Goal: Information Seeking & Learning: Learn about a topic

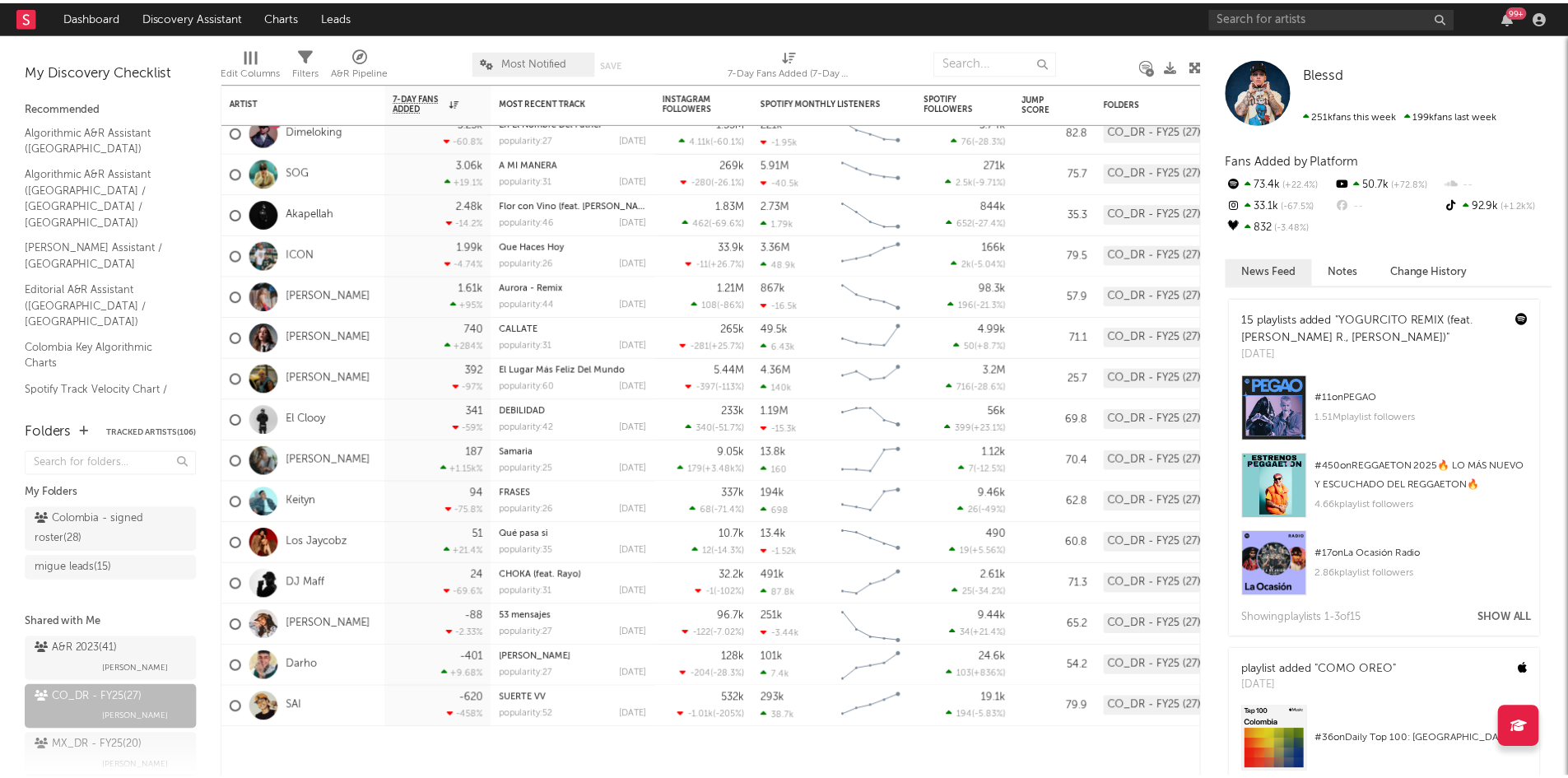
scroll to position [98, 0]
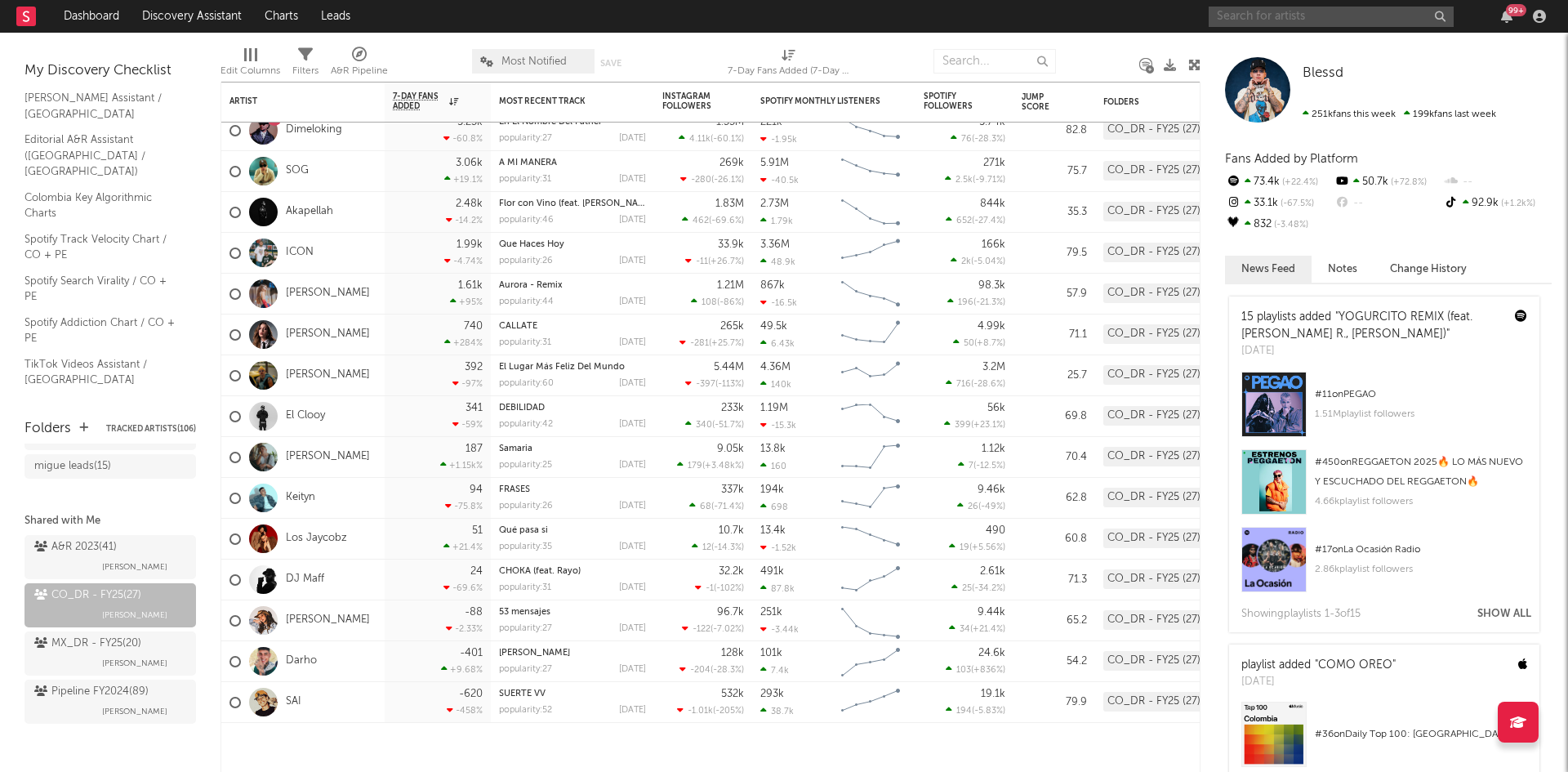
click at [1303, 18] on input "text" at bounding box center [1331, 17] width 245 height 21
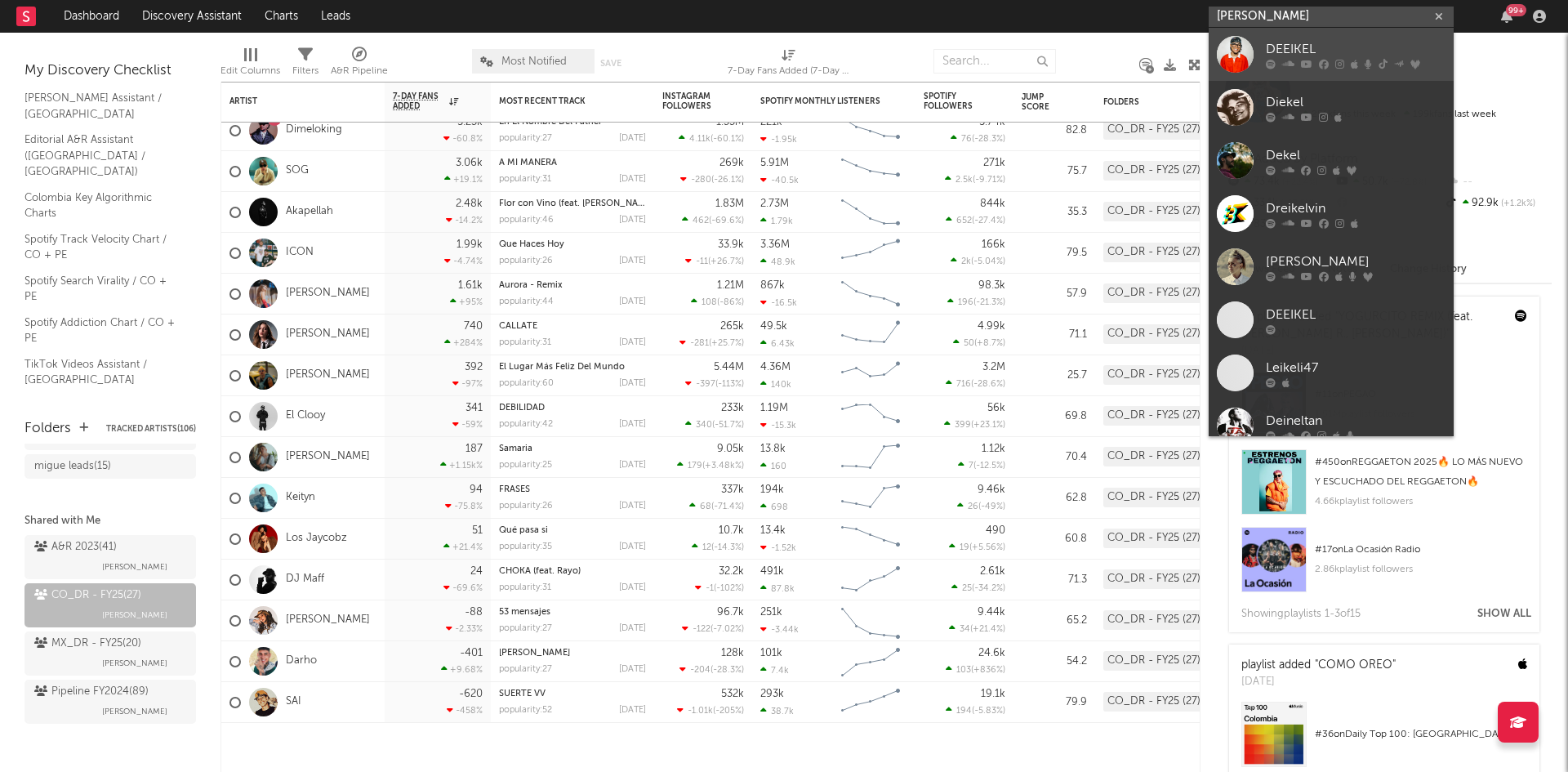
type input "[PERSON_NAME]"
click at [1293, 60] on icon at bounding box center [1288, 64] width 12 height 9
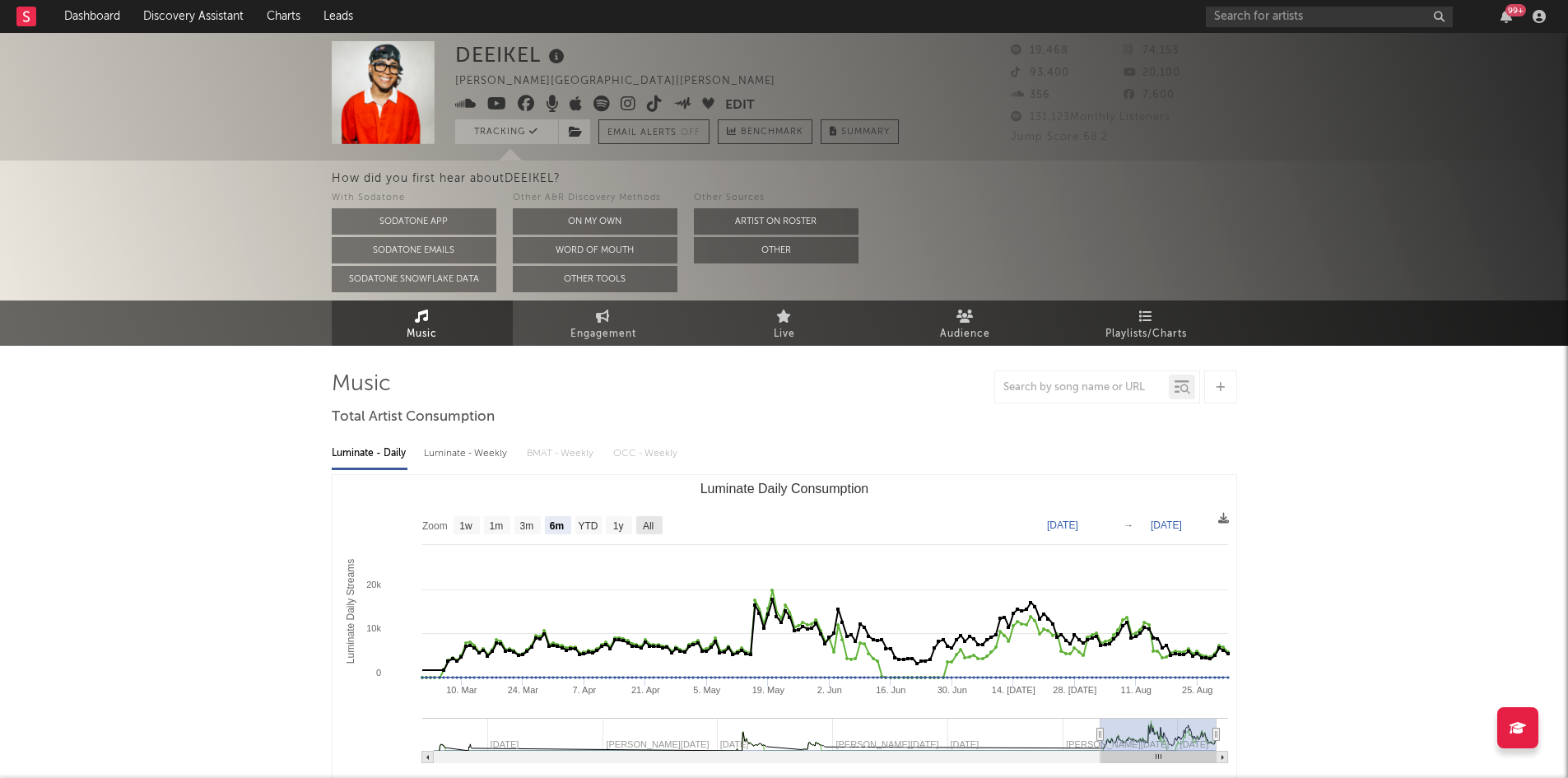
click at [647, 520] on text "All" at bounding box center [647, 526] width 10 height 11
select select "All"
type input "[DATE]"
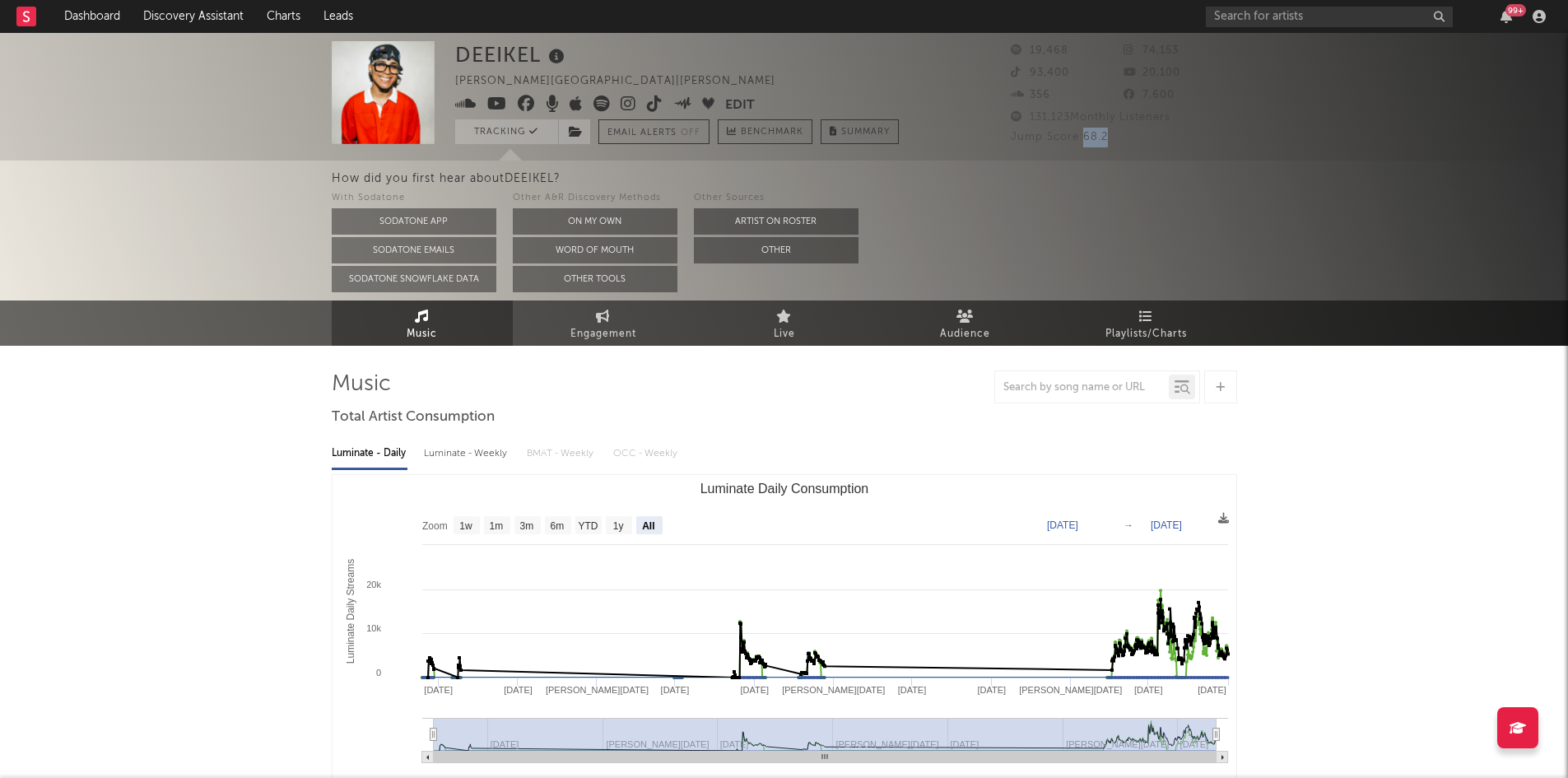
drag, startPoint x: 1111, startPoint y: 138, endPoint x: 1083, endPoint y: 132, distance: 28.6
click at [1083, 132] on div "Jump Score: 68.2" at bounding box center [1123, 137] width 227 height 20
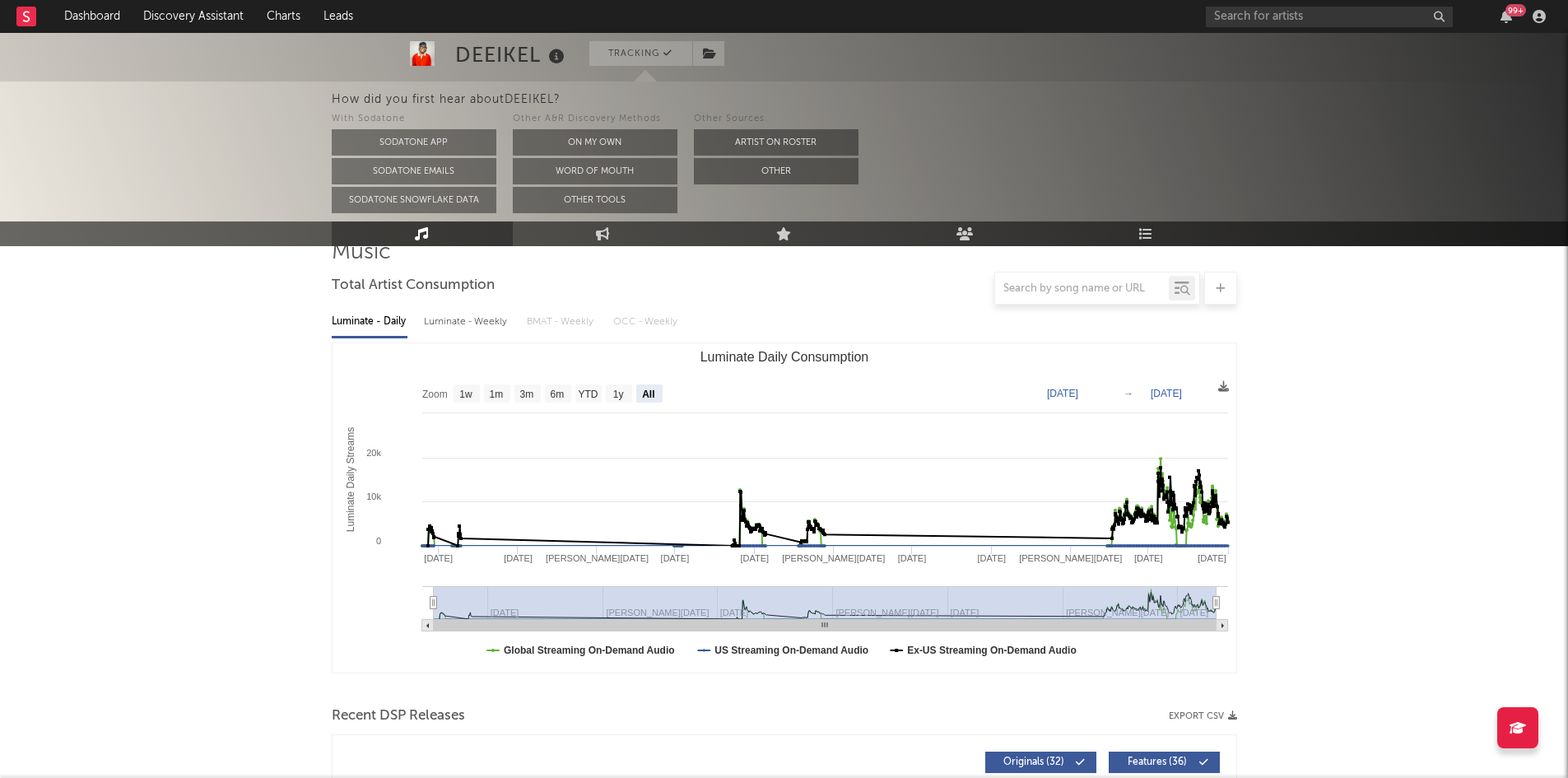
scroll to position [132, 0]
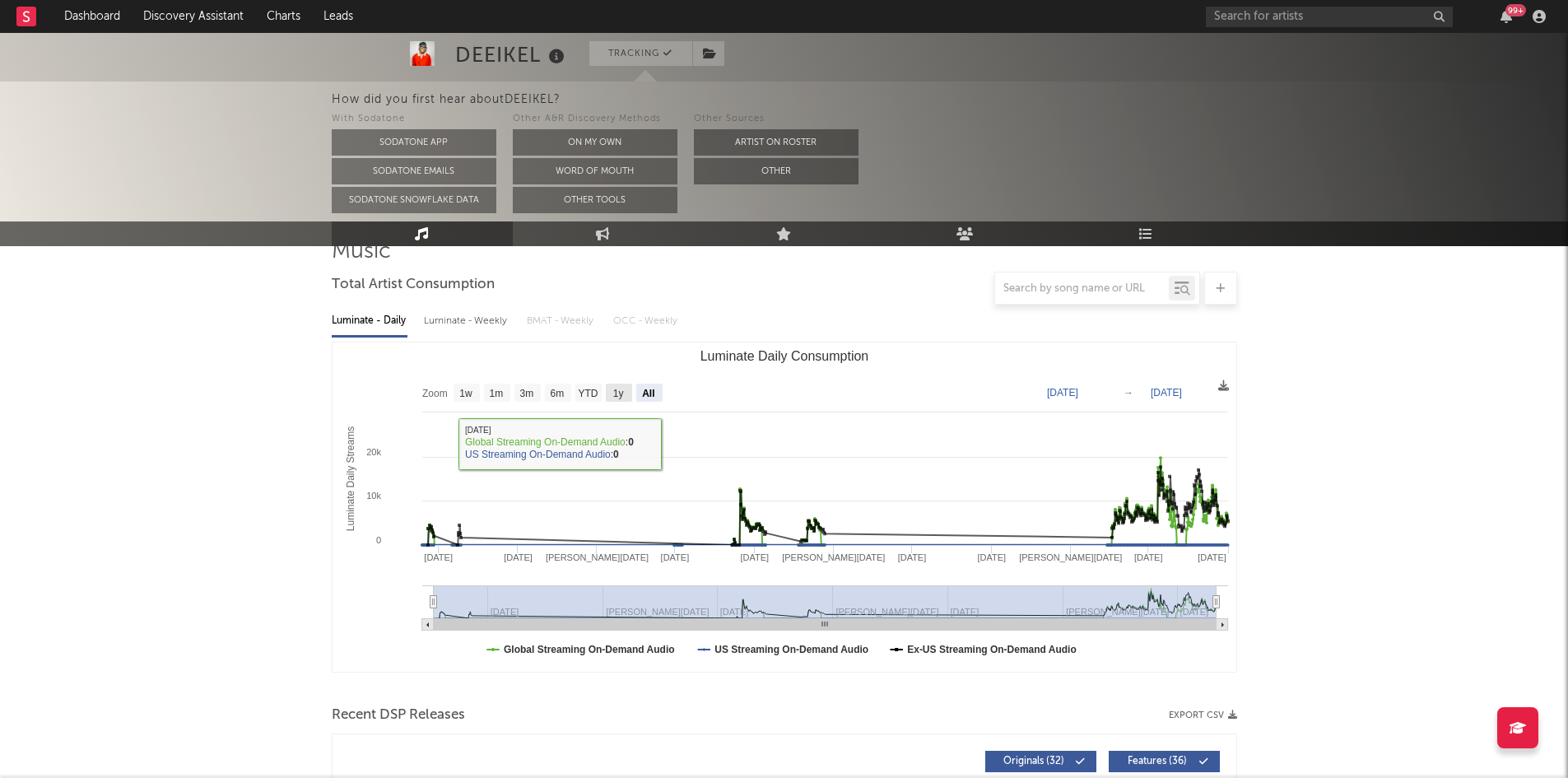
click at [618, 395] on text "1y" at bounding box center [617, 394] width 10 height 11
select select "1y"
type input "[DATE]"
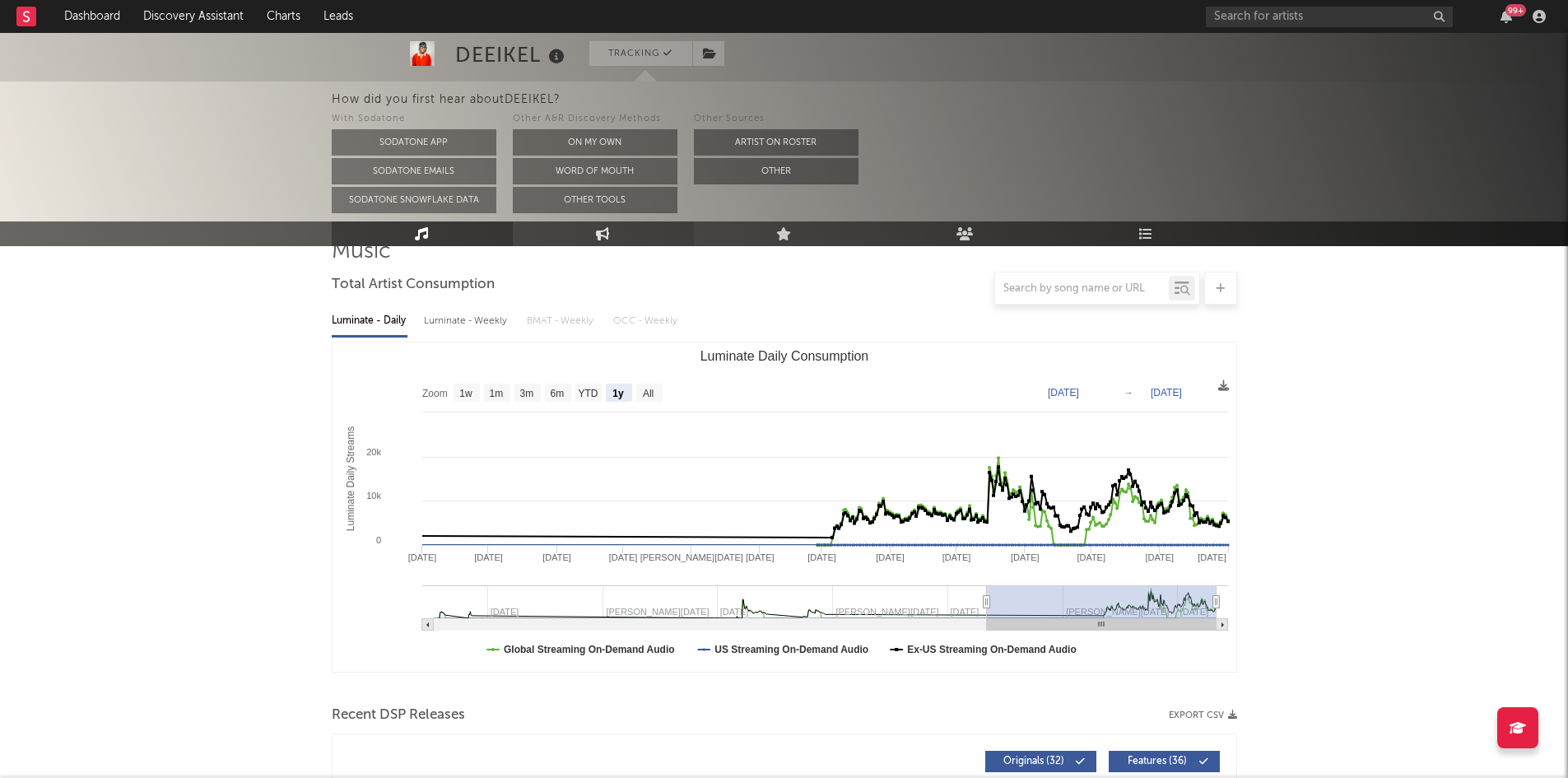
click at [614, 234] on link "Engagement" at bounding box center [603, 233] width 181 height 25
select select "1w"
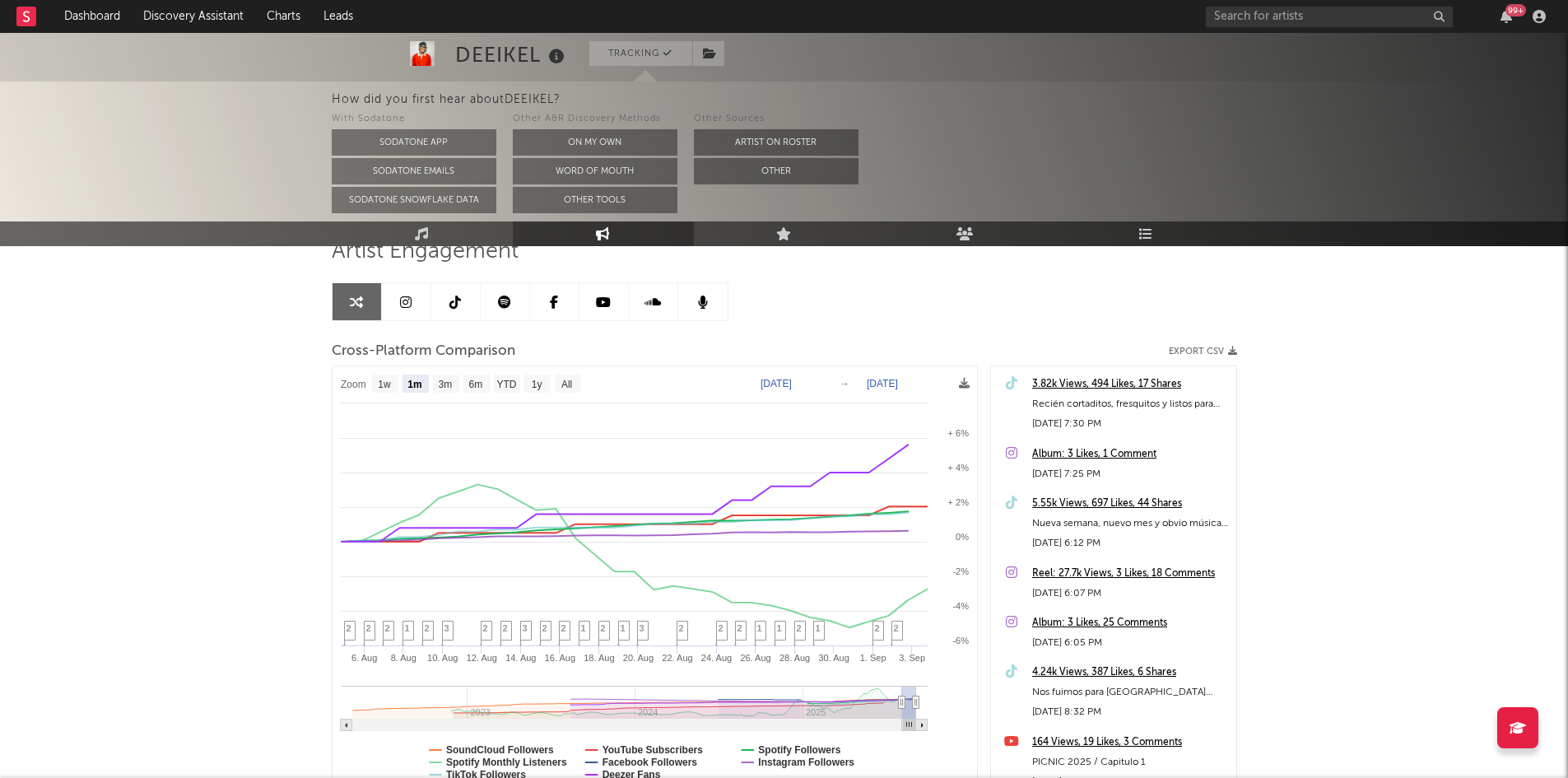
click at [562, 395] on rect at bounding box center [654, 582] width 645 height 431
click at [570, 388] on text "All" at bounding box center [565, 384] width 10 height 11
select select "All"
type input "[DATE]"
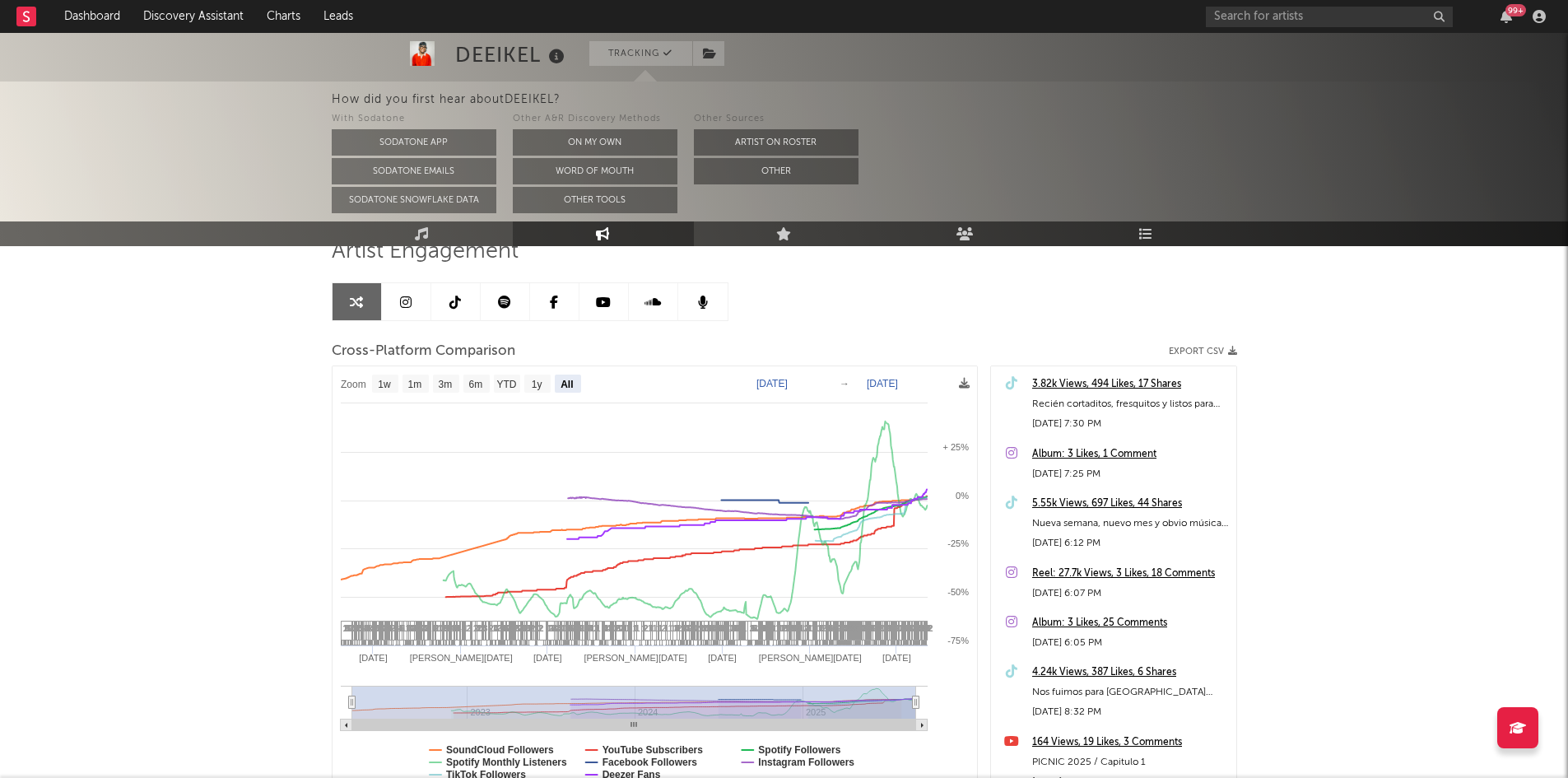
select select "All"
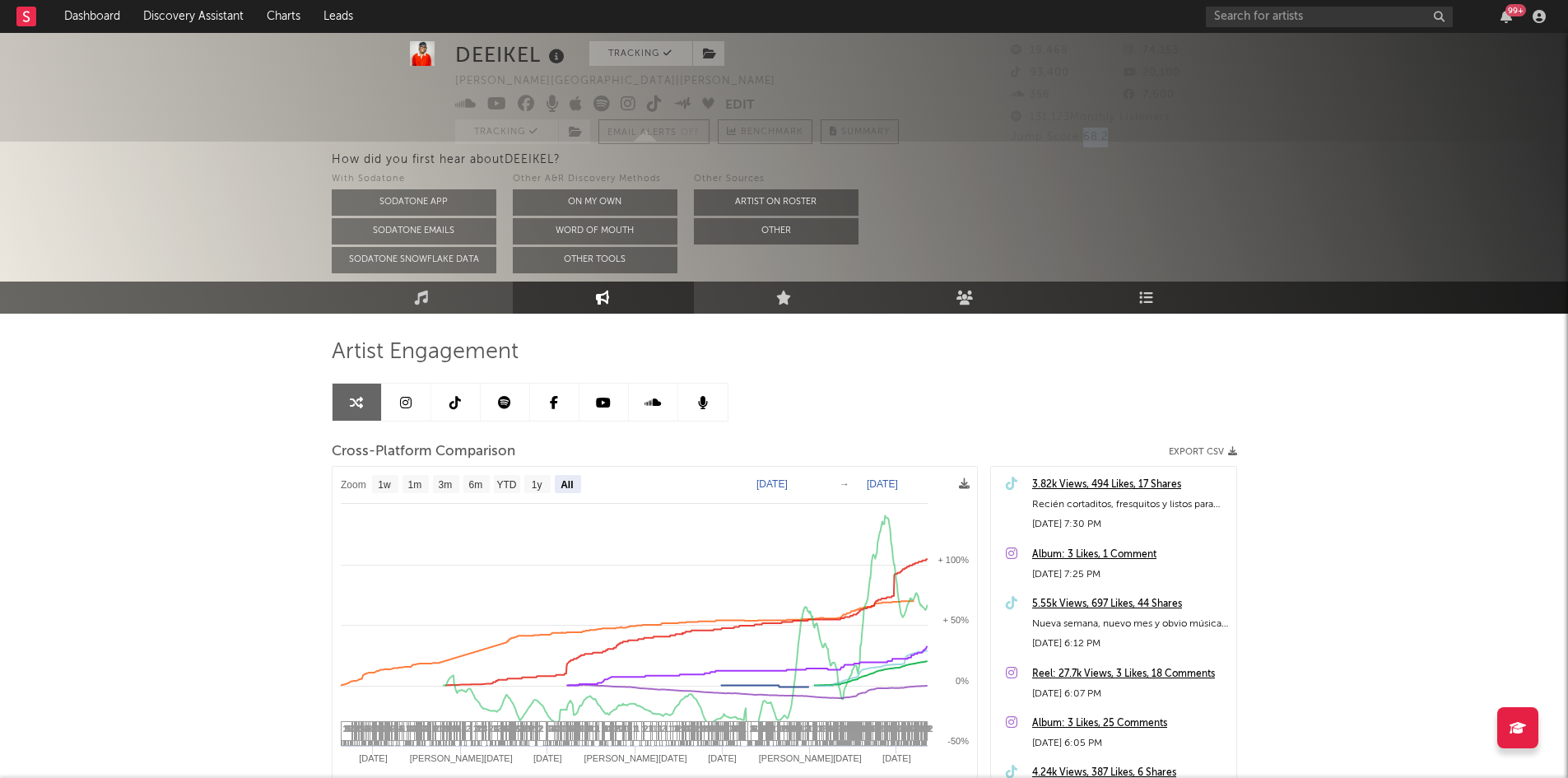
scroll to position [31, 0]
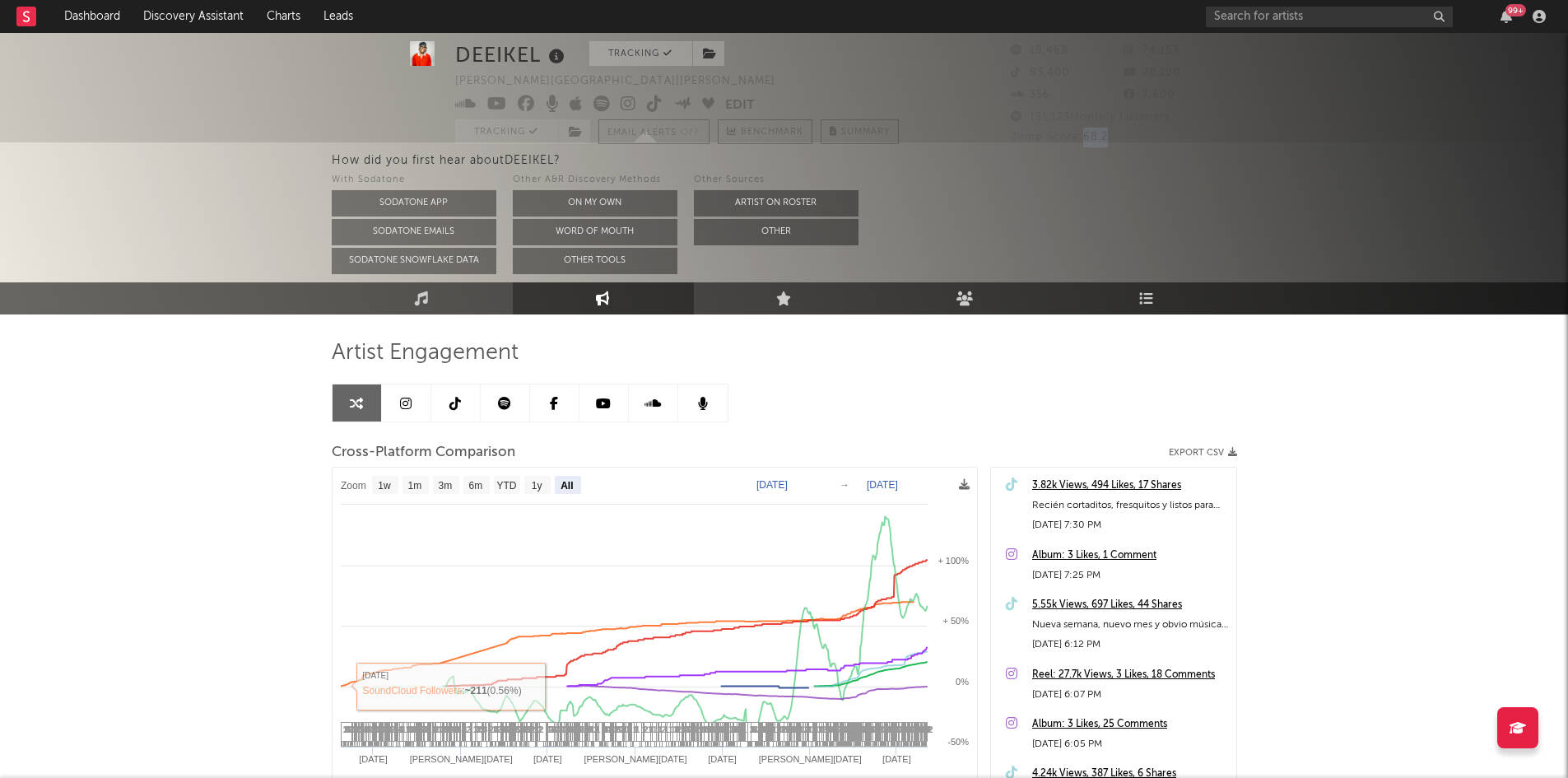
click at [407, 403] on icon at bounding box center [406, 403] width 11 height 13
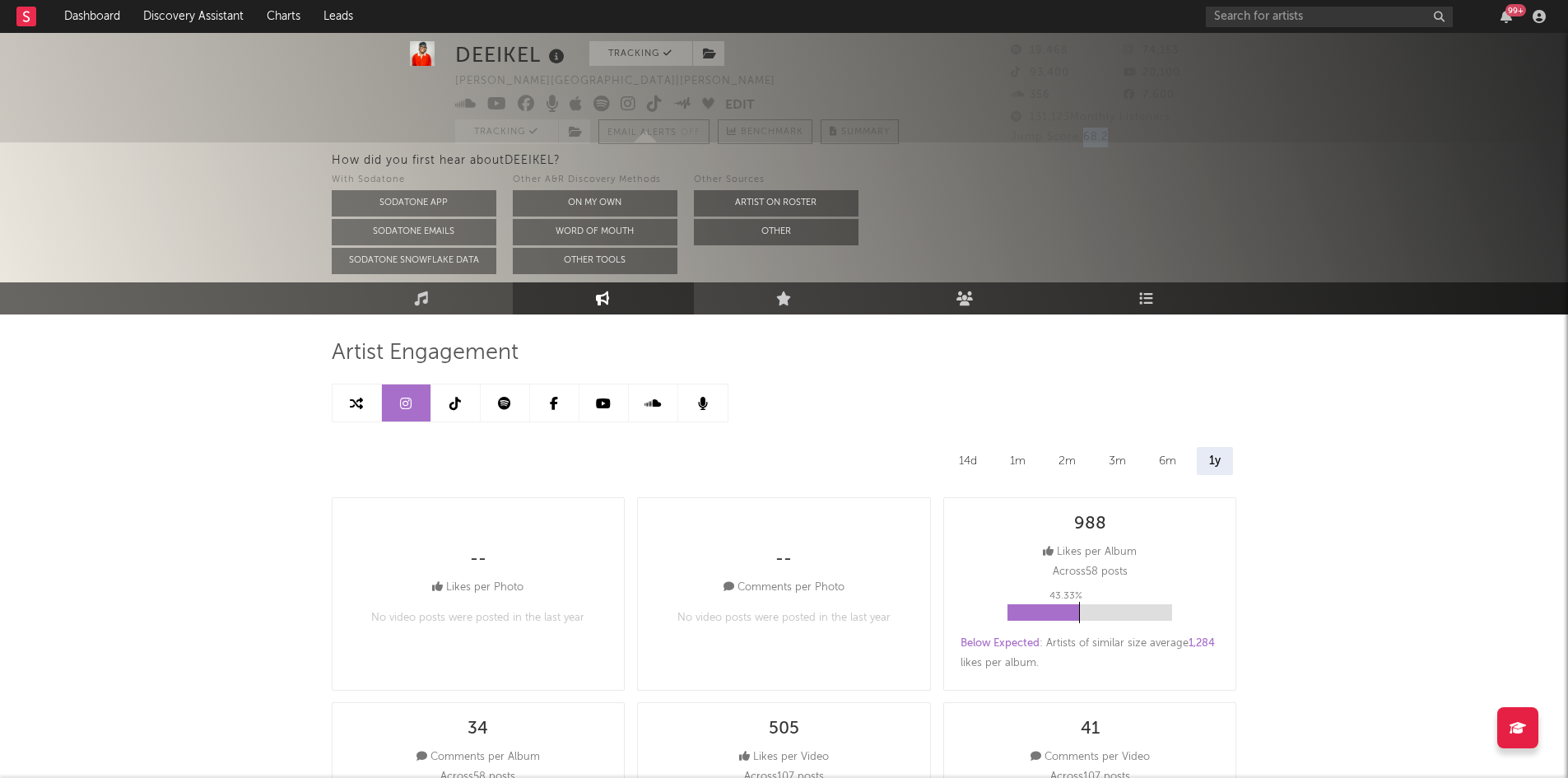
select select "6m"
click at [345, 410] on link at bounding box center [357, 402] width 49 height 37
select select "1m"
